Goal: Task Accomplishment & Management: Use online tool/utility

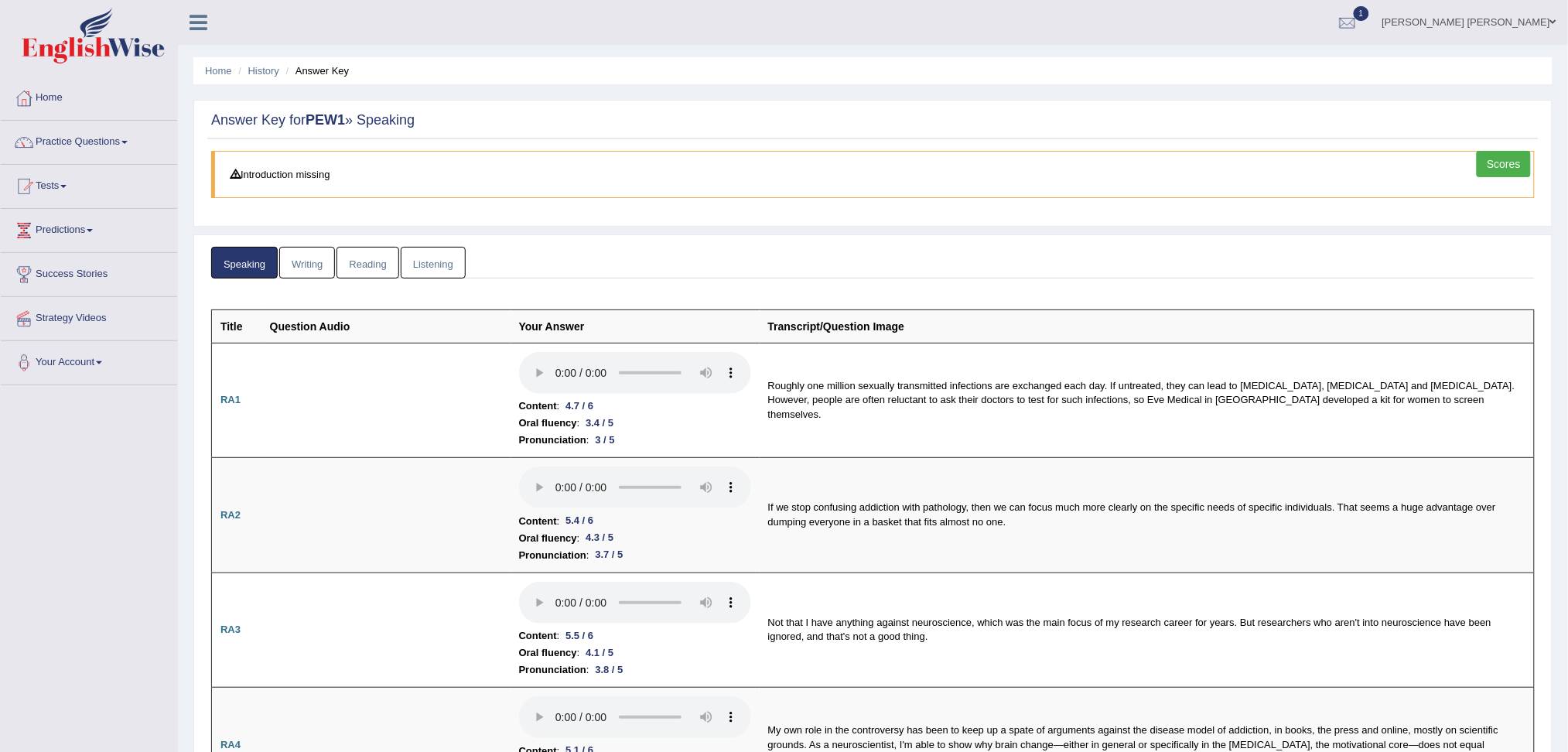
drag, startPoint x: 1375, startPoint y: 487, endPoint x: 1381, endPoint y: 375, distance: 112.2
click at [61, 190] on link "Tests" at bounding box center [89, 184] width 176 height 38
click at [93, 247] on link "Take Mock Test" at bounding box center [101, 250] width 144 height 28
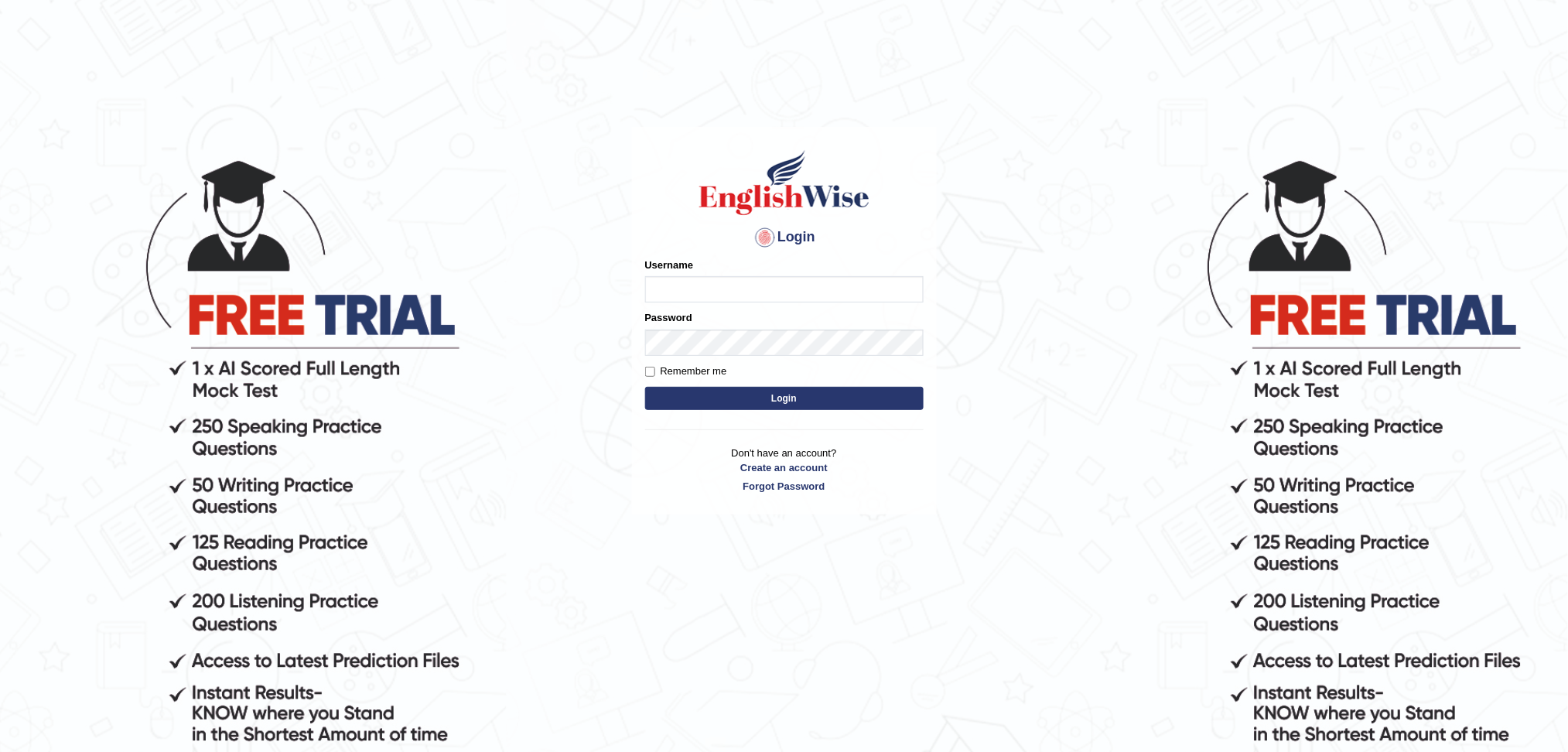
click at [741, 289] on input "Username" at bounding box center [784, 289] width 278 height 26
type input "SantiagoA"
click at [800, 388] on button "Login" at bounding box center [784, 398] width 278 height 23
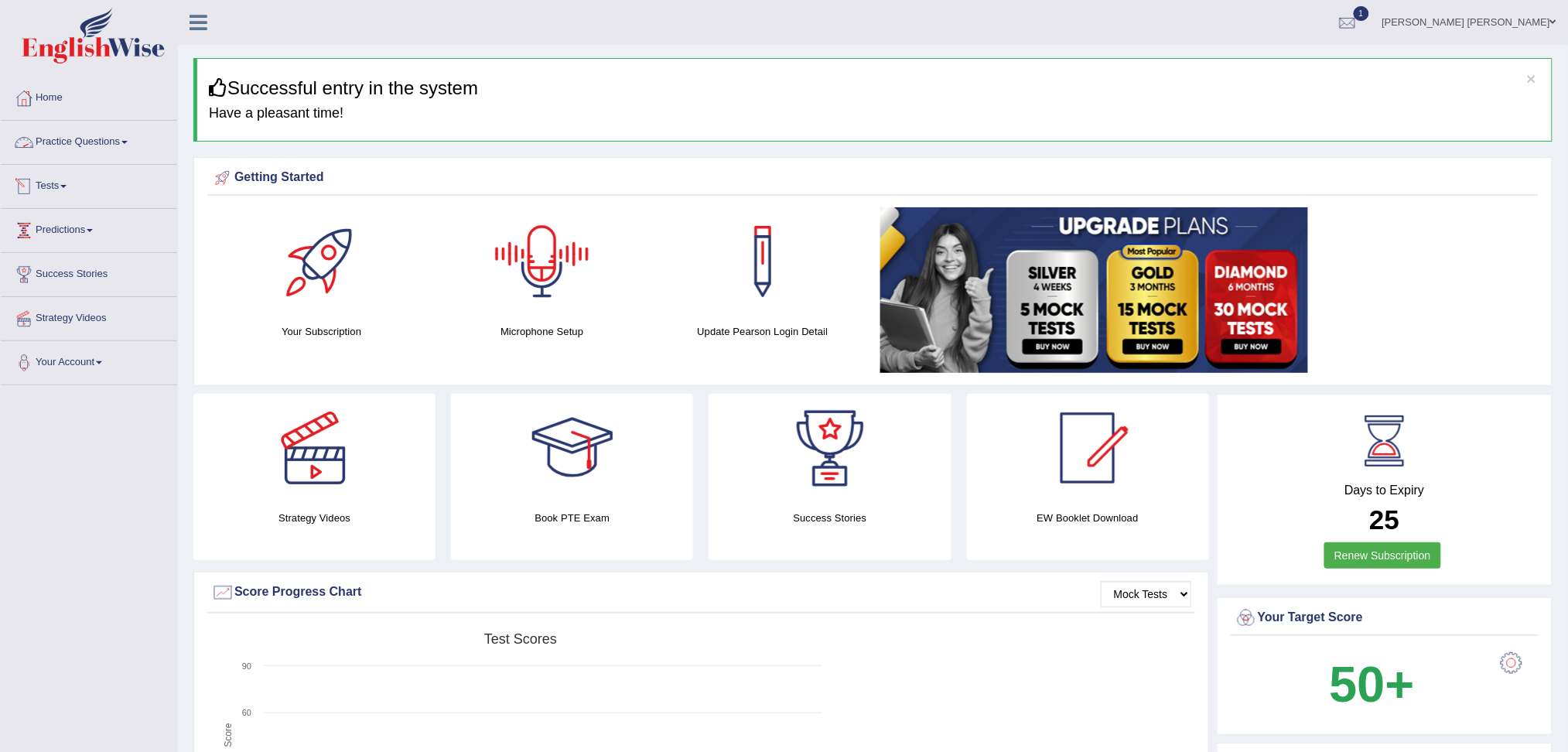
click at [60, 174] on link "Tests" at bounding box center [89, 184] width 176 height 38
click at [92, 248] on link "Take Mock Test" at bounding box center [101, 250] width 144 height 28
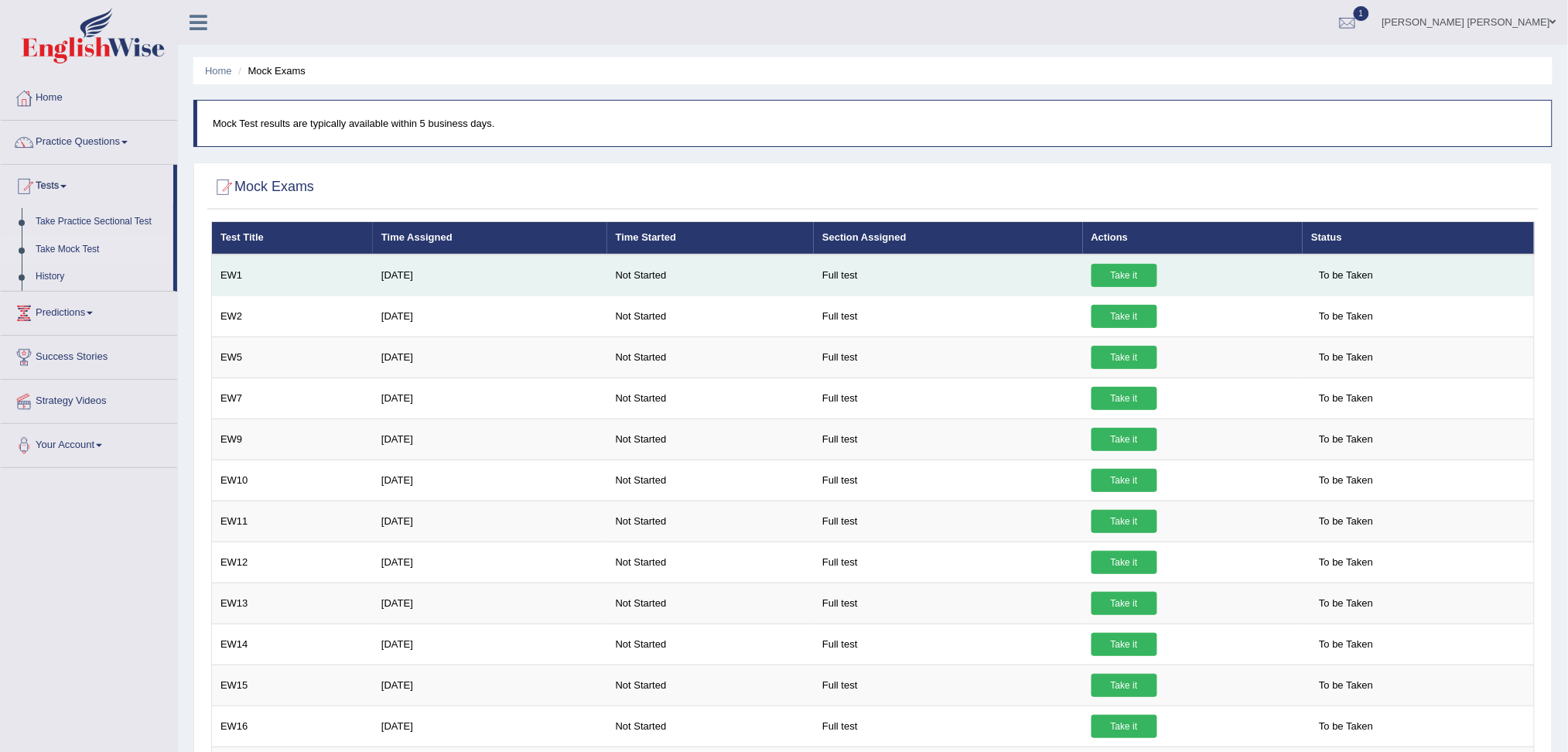
click at [1108, 282] on link "Take it" at bounding box center [1124, 275] width 65 height 23
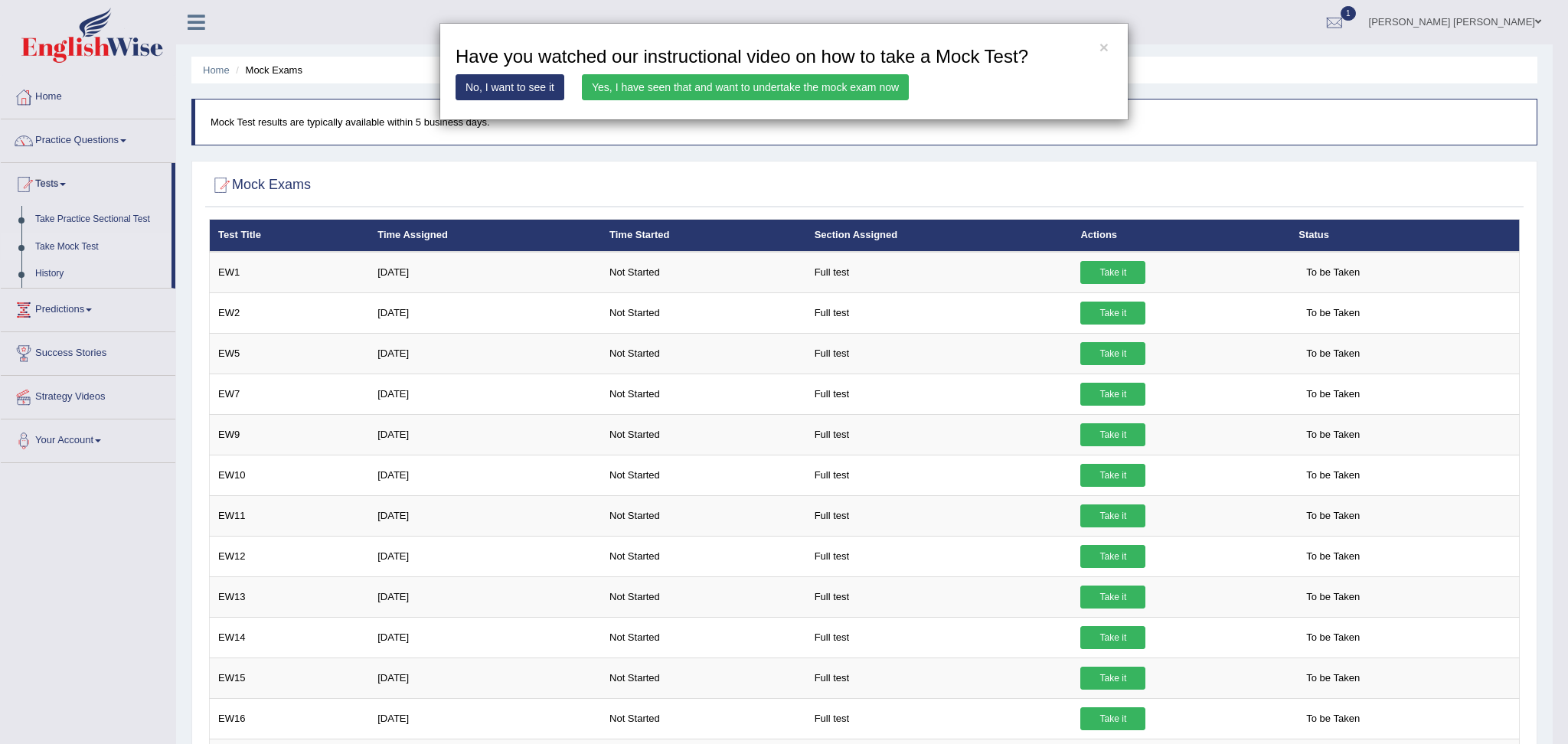
click at [663, 85] on link "Yes, I have seen that and want to undertake the mock exam now" at bounding box center [746, 87] width 327 height 26
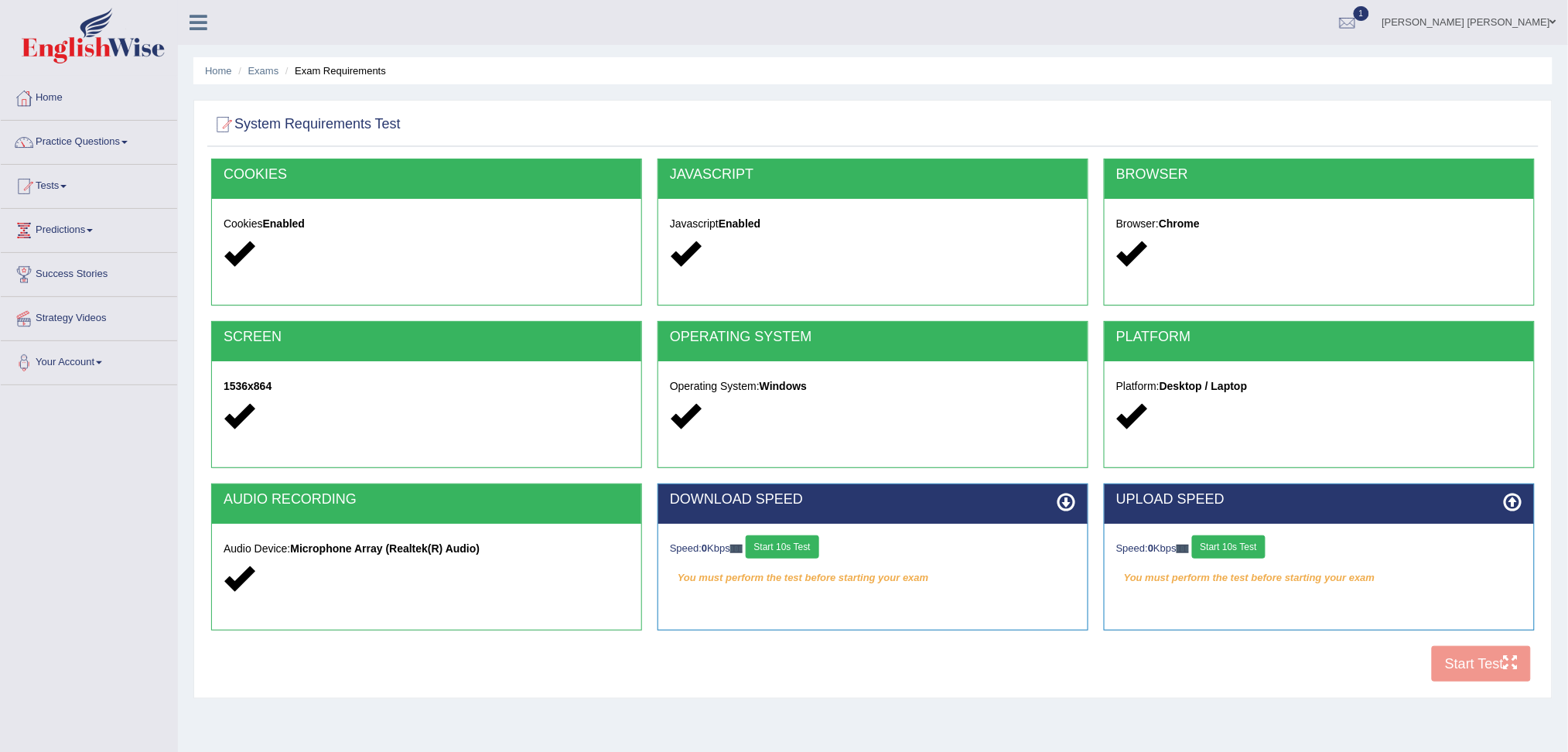
click at [789, 544] on button "Start 10s Test" at bounding box center [782, 547] width 73 height 23
click at [1242, 545] on button "Start 10s Test" at bounding box center [1229, 547] width 73 height 23
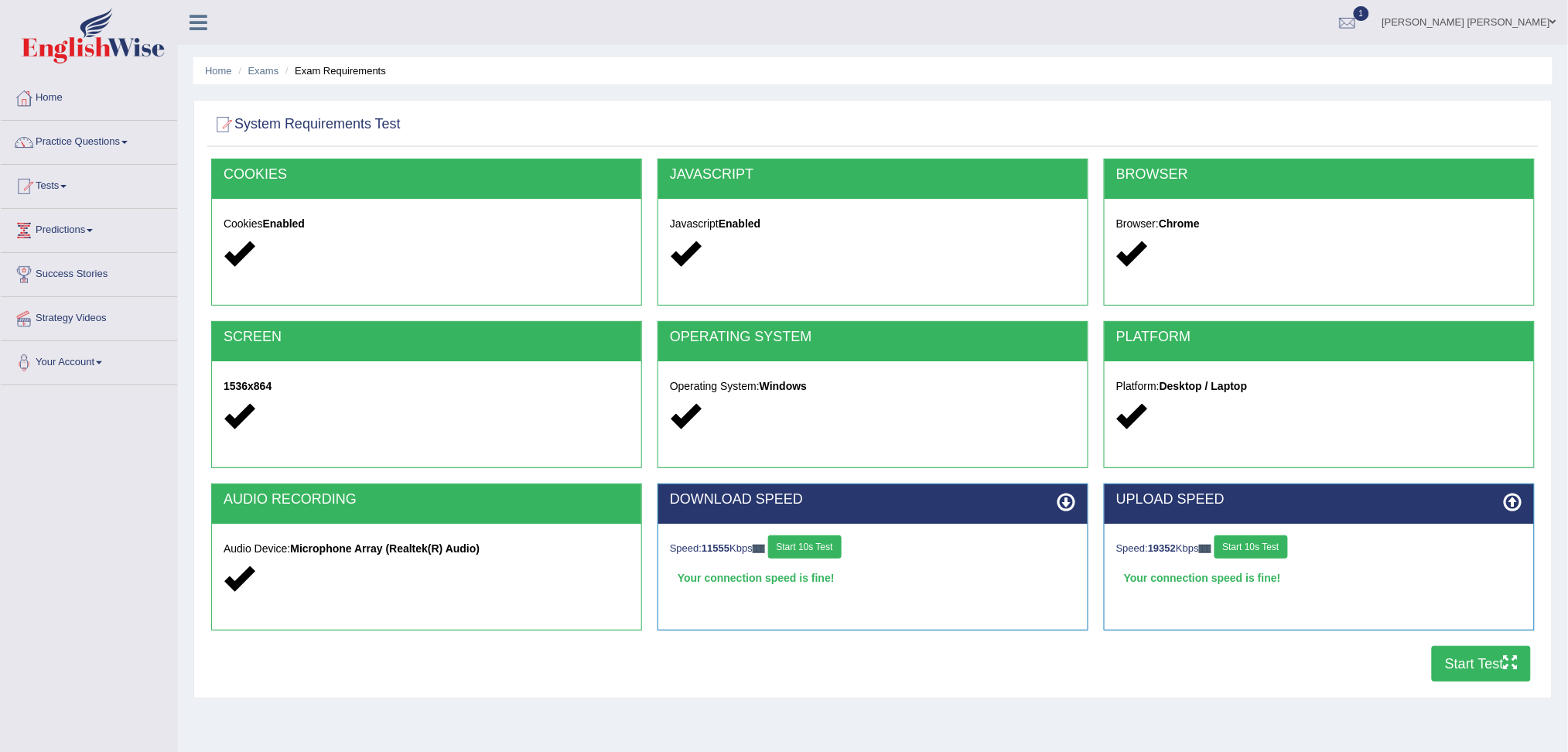
click at [1438, 659] on button "Start Test" at bounding box center [1481, 663] width 99 height 36
